Goal: Transaction & Acquisition: Purchase product/service

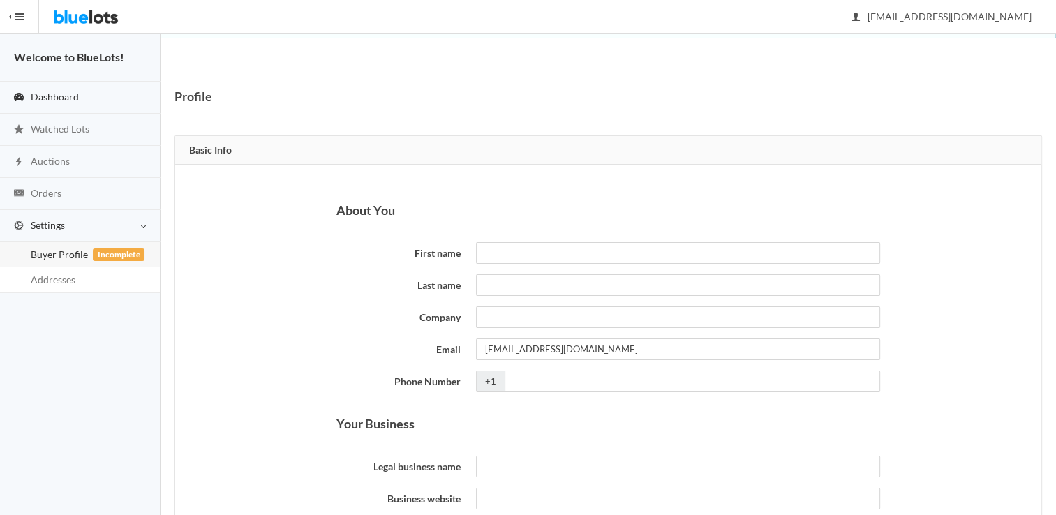
click at [98, 100] on link "Dashboard" at bounding box center [80, 98] width 161 height 32
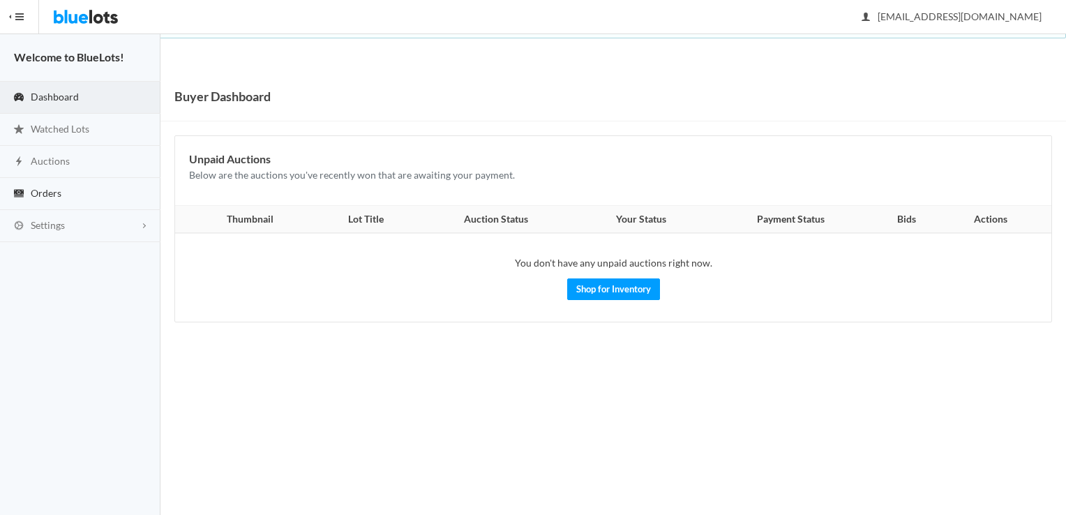
click at [66, 181] on link "Orders" at bounding box center [80, 194] width 161 height 32
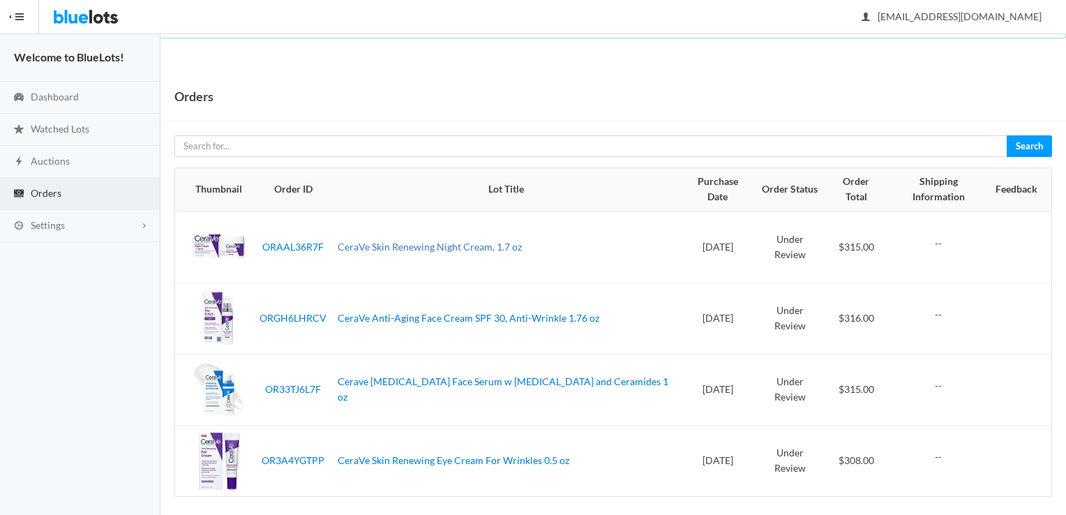
click at [519, 241] on link "CeraVe Skin Renewing Night Cream, 1.7 oz" at bounding box center [430, 247] width 184 height 12
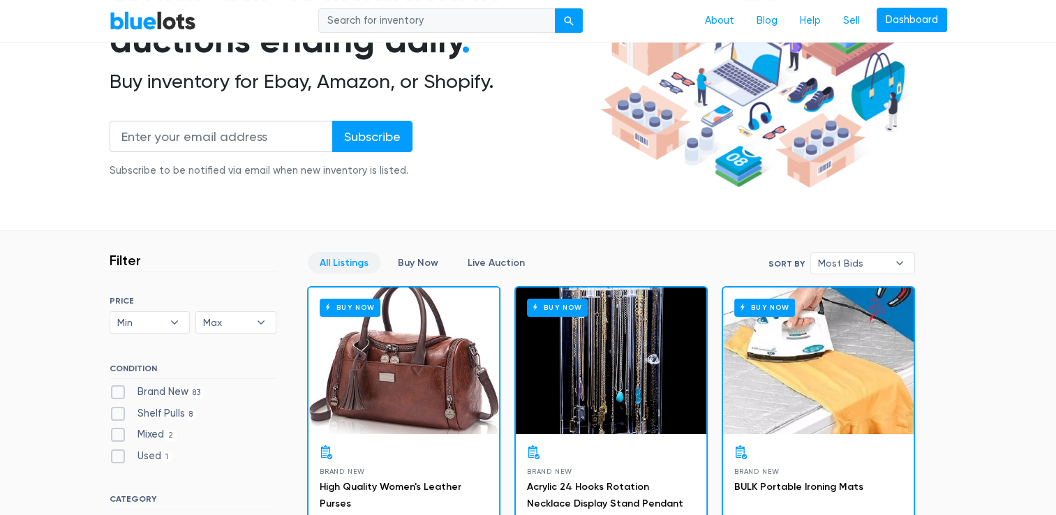
scroll to position [279, 0]
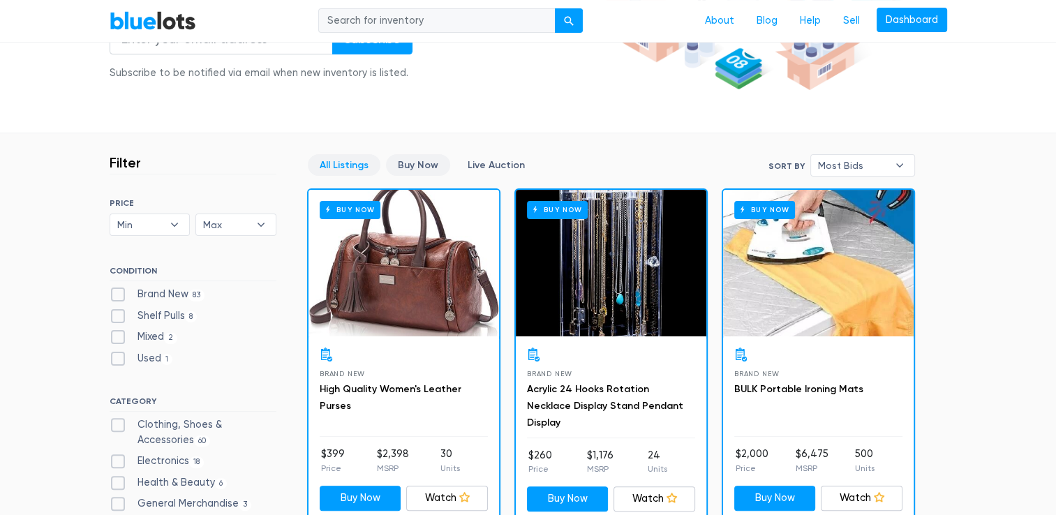
click at [411, 166] on link "Buy Now" at bounding box center [418, 165] width 64 height 22
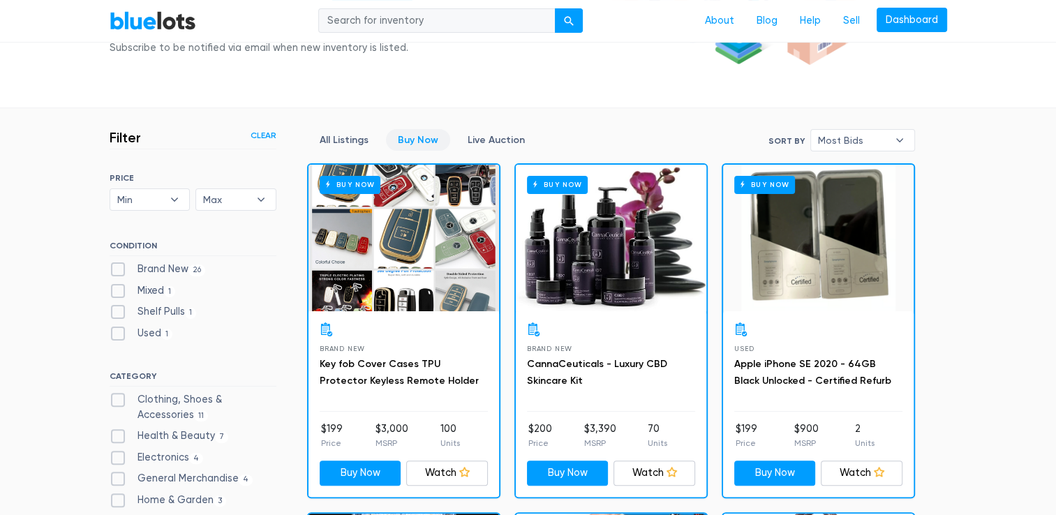
scroll to position [306, 0]
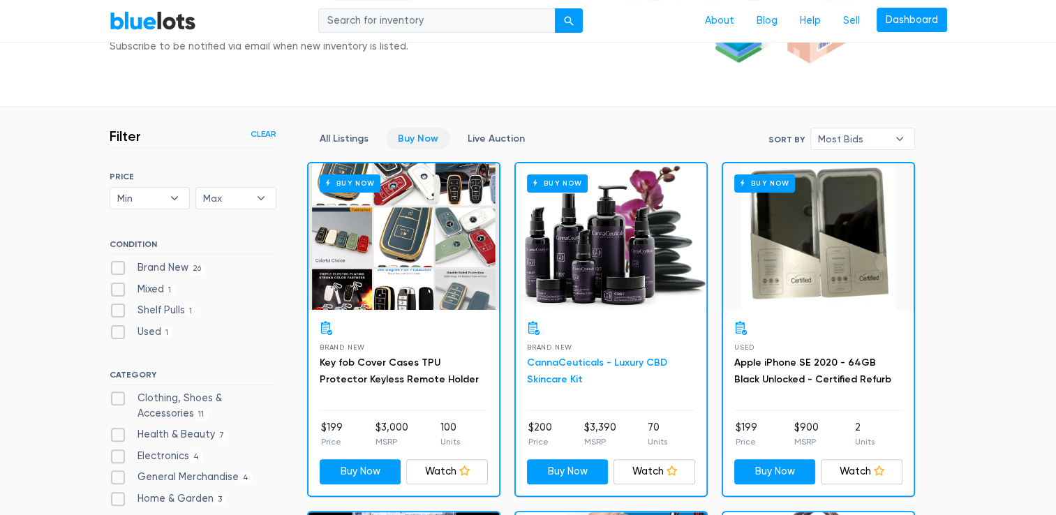
click at [602, 358] on link "CannaCeuticals - Luxury CBD Skincare Kit" at bounding box center [597, 371] width 140 height 29
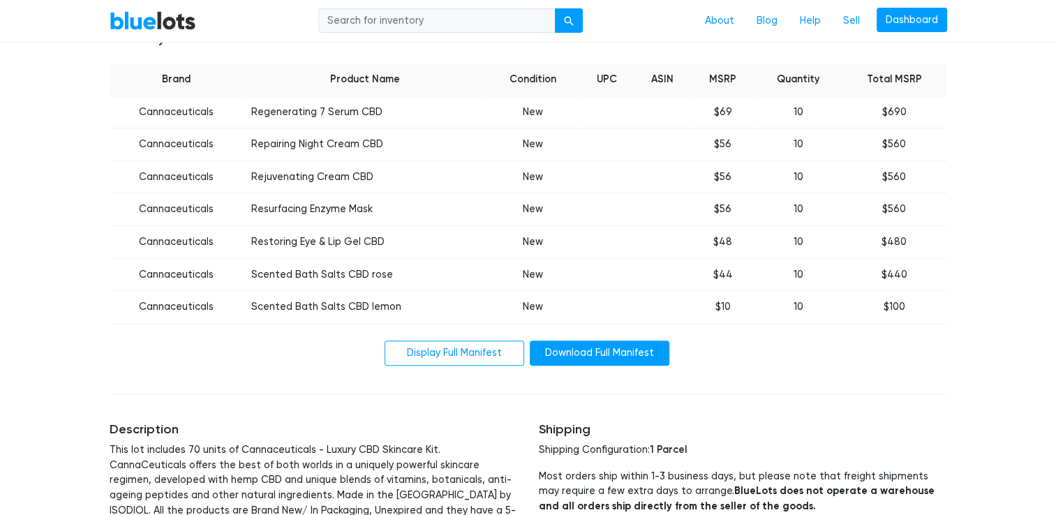
scroll to position [488, 0]
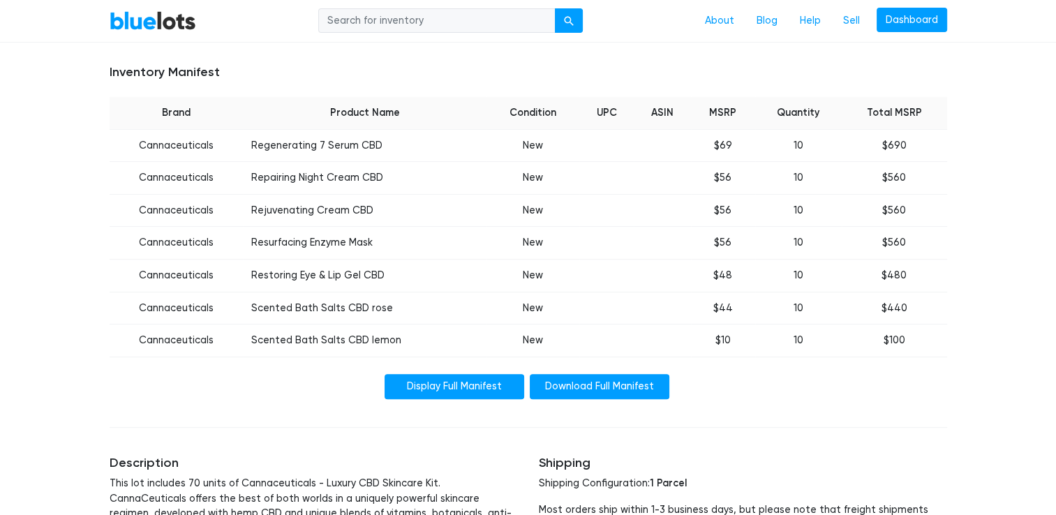
click at [488, 380] on link "Display Full Manifest" at bounding box center [455, 386] width 140 height 25
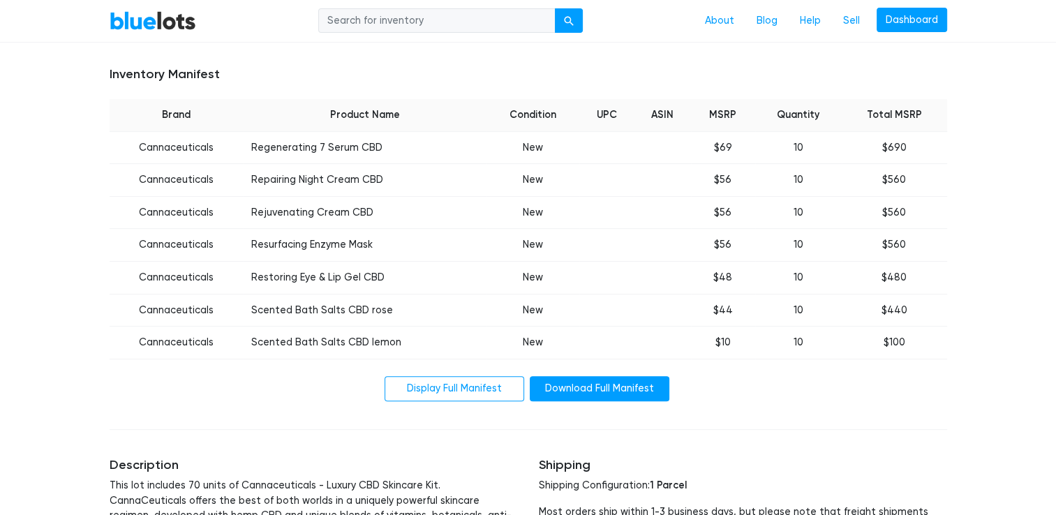
scroll to position [481, 0]
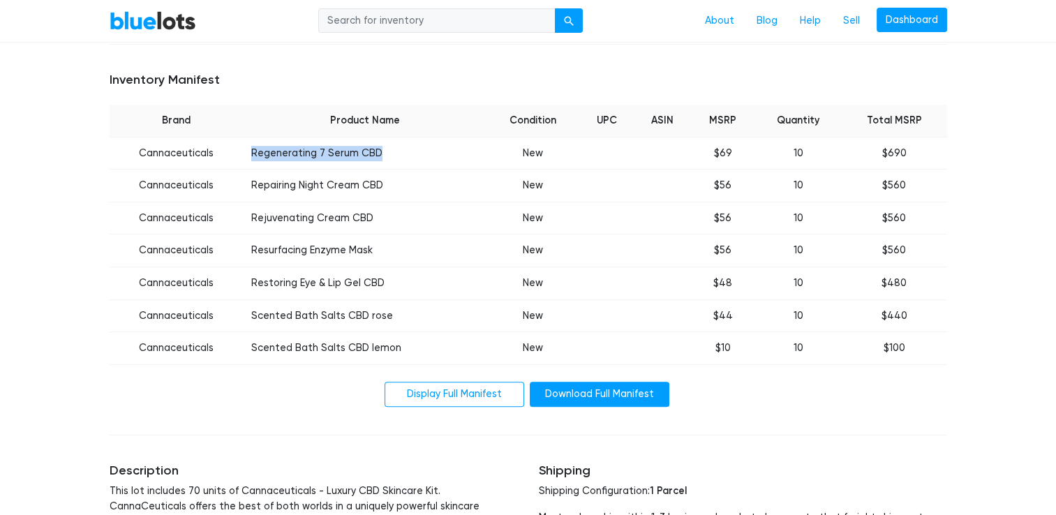
drag, startPoint x: 251, startPoint y: 151, endPoint x: 401, endPoint y: 151, distance: 150.0
click at [401, 151] on td "Regenerating 7 Serum CBD" at bounding box center [365, 153] width 244 height 33
drag, startPoint x: 401, startPoint y: 151, endPoint x: 341, endPoint y: 155, distance: 60.8
copy td "Regenerating 7 Serum CBD"
